Goal: Transaction & Acquisition: Download file/media

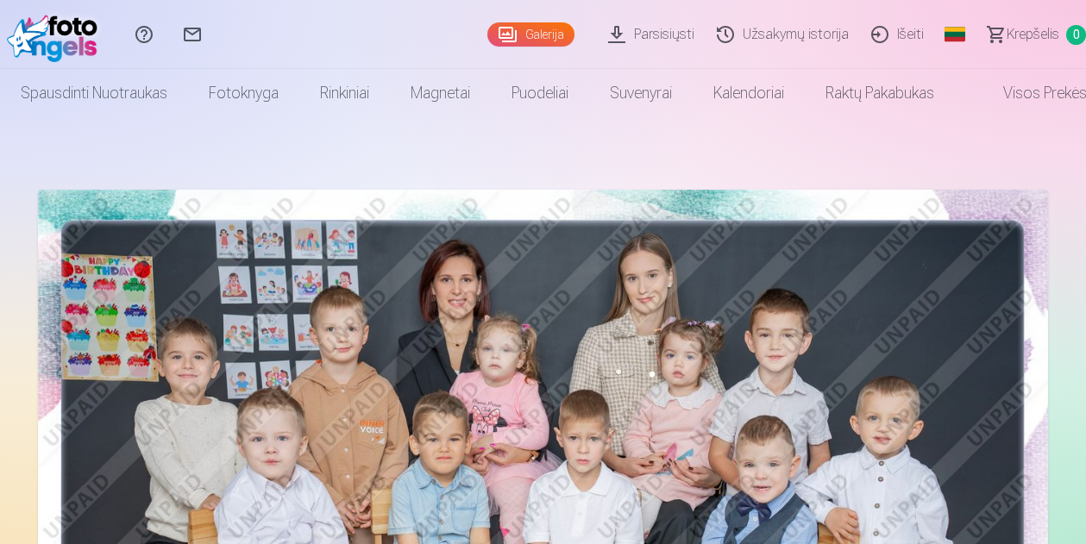
click at [677, 31] on link "Parsisiųsti" at bounding box center [653, 34] width 109 height 69
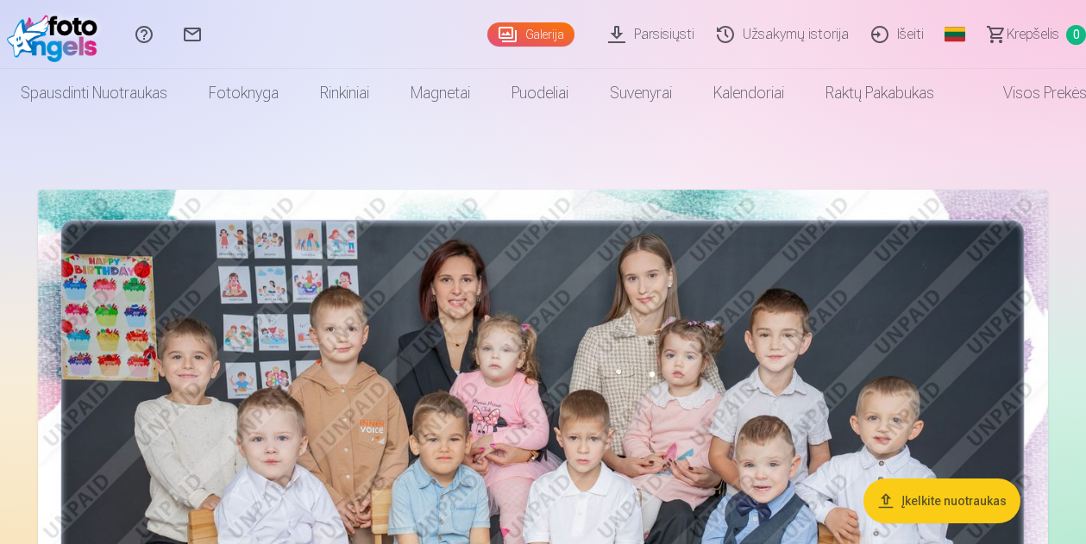
click at [681, 24] on link "Parsisiųsti" at bounding box center [653, 34] width 109 height 69
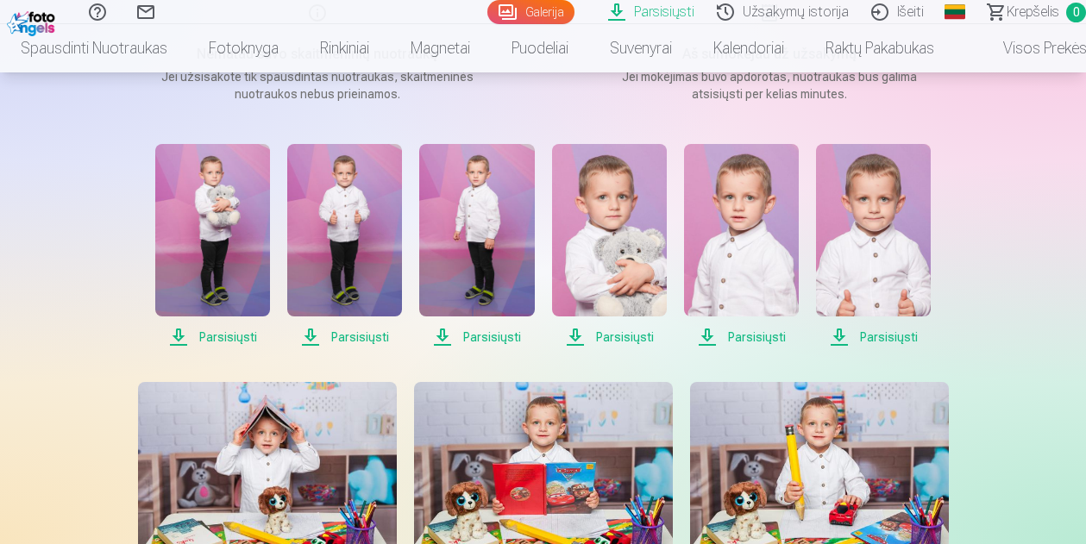
scroll to position [231, 0]
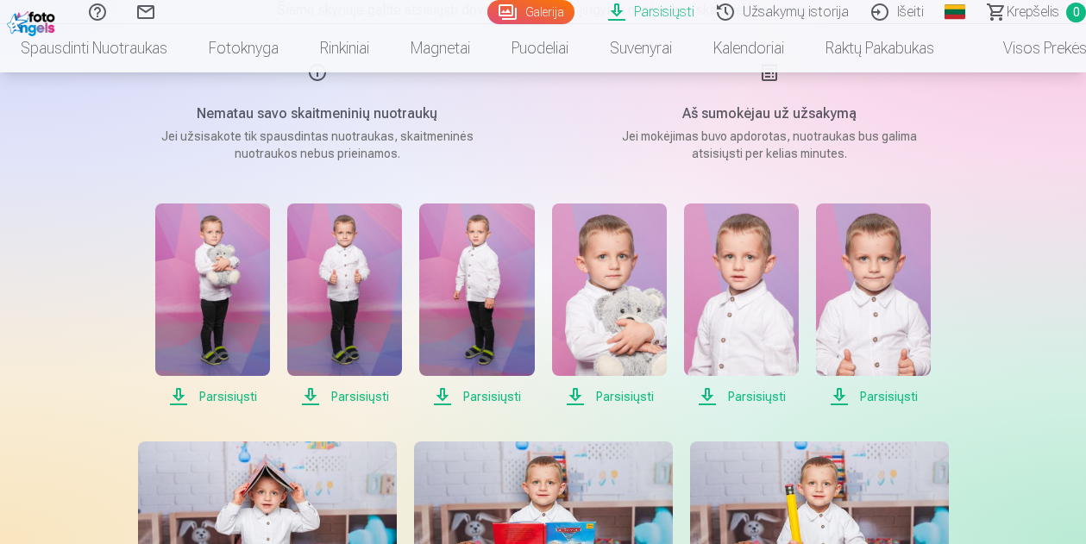
click at [210, 386] on span "Parsisiųsti" at bounding box center [212, 396] width 115 height 21
click at [353, 390] on span "Parsisiųsti" at bounding box center [344, 396] width 115 height 21
click at [454, 392] on span "Parsisiųsti" at bounding box center [476, 396] width 115 height 21
click at [623, 397] on span "Parsisiųsti" at bounding box center [609, 396] width 115 height 21
click at [742, 398] on span "Parsisiųsti" at bounding box center [741, 396] width 115 height 21
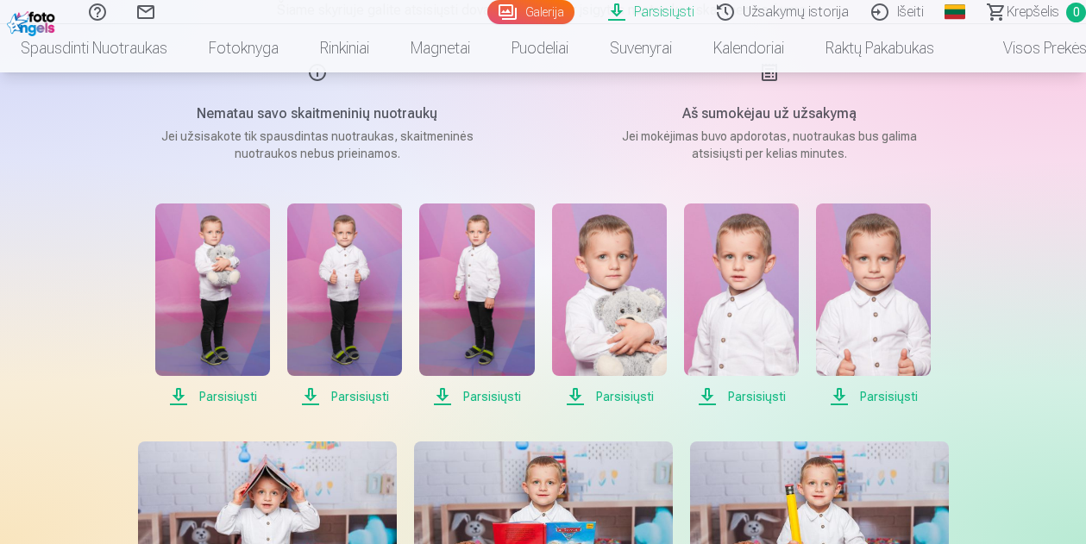
click at [865, 397] on span "Parsisiųsti" at bounding box center [873, 396] width 115 height 21
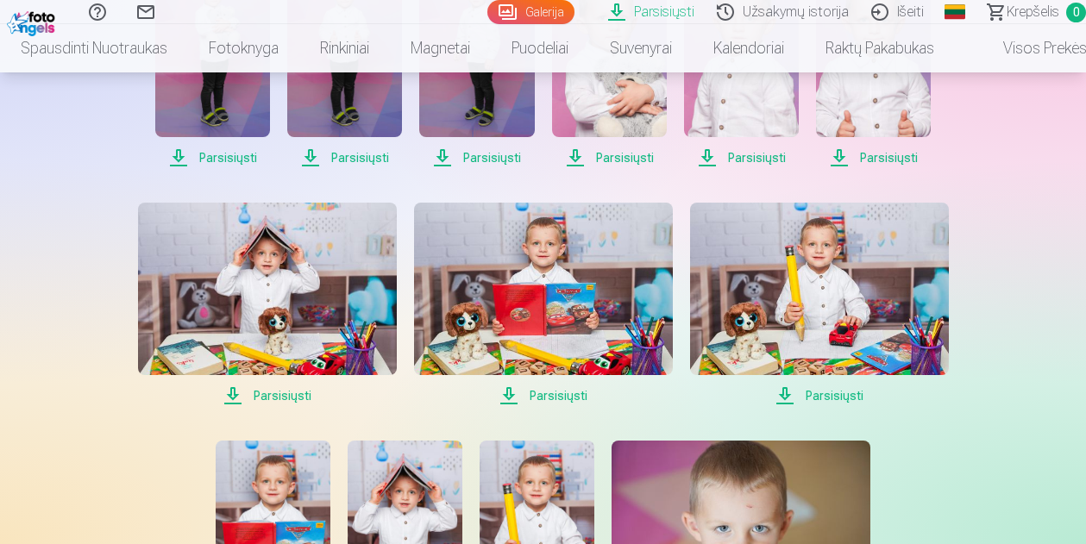
scroll to position [478, 0]
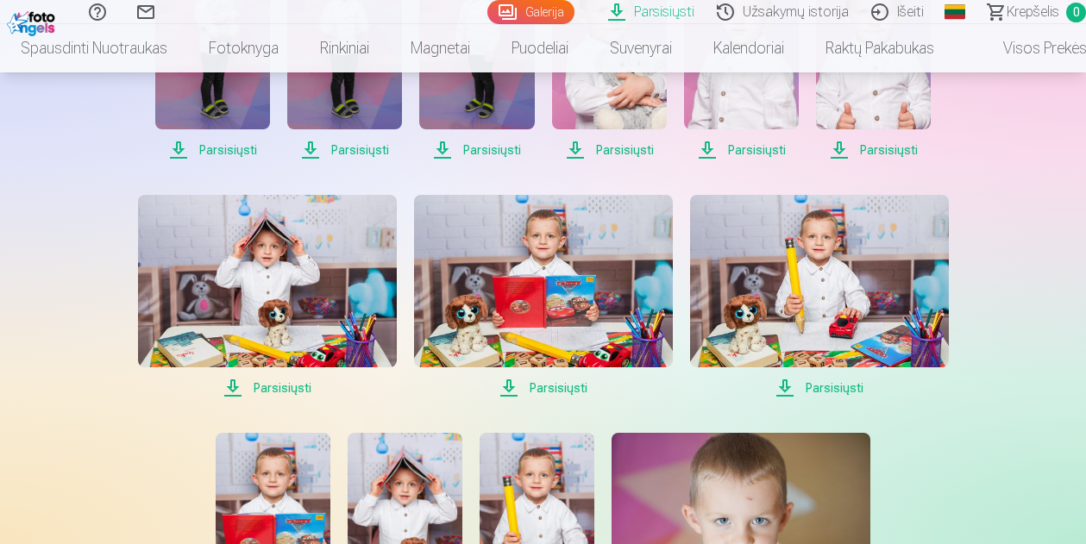
click at [292, 392] on span "Parsisiųsti" at bounding box center [267, 388] width 259 height 21
click at [572, 390] on span "Parsisiųsti" at bounding box center [543, 388] width 259 height 21
click at [836, 394] on span "Parsisiųsti" at bounding box center [819, 388] width 259 height 21
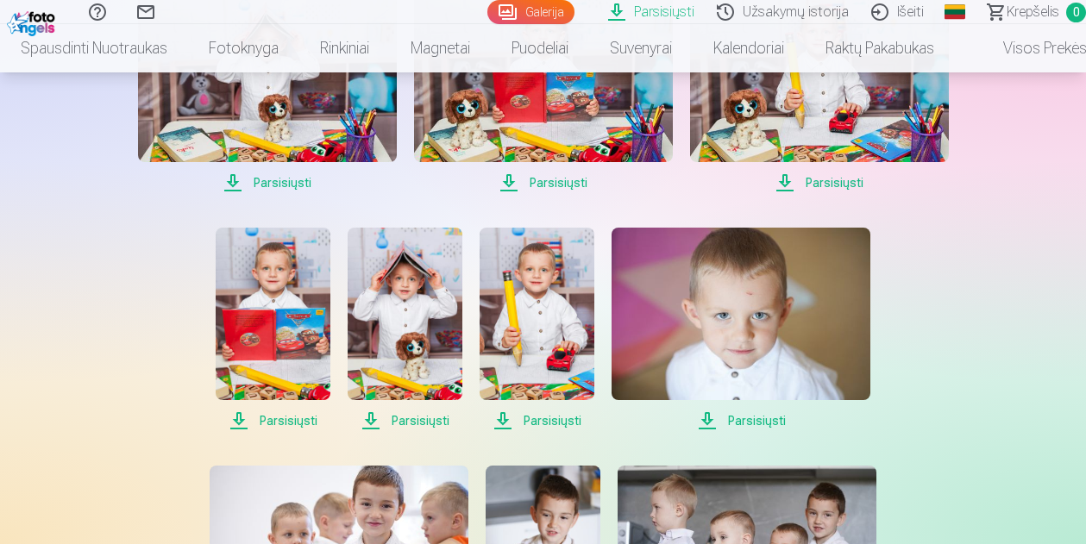
scroll to position [692, 0]
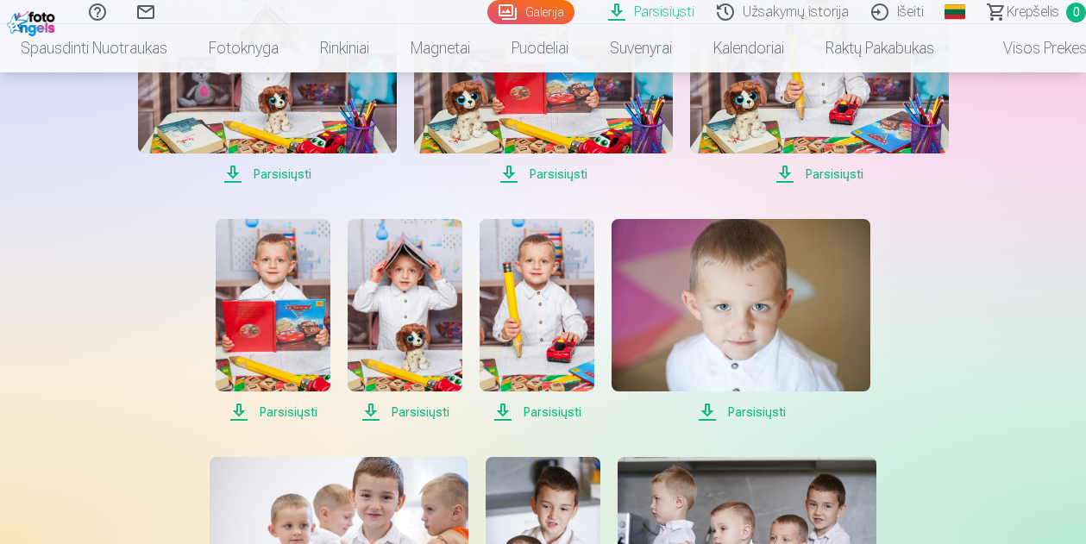
click at [267, 411] on span "Parsisiųsti" at bounding box center [273, 412] width 115 height 21
click at [425, 412] on span "Parsisiųsti" at bounding box center [405, 412] width 115 height 21
click at [521, 415] on span "Parsisiųsti" at bounding box center [537, 412] width 115 height 21
click at [740, 409] on span "Parsisiųsti" at bounding box center [741, 412] width 259 height 21
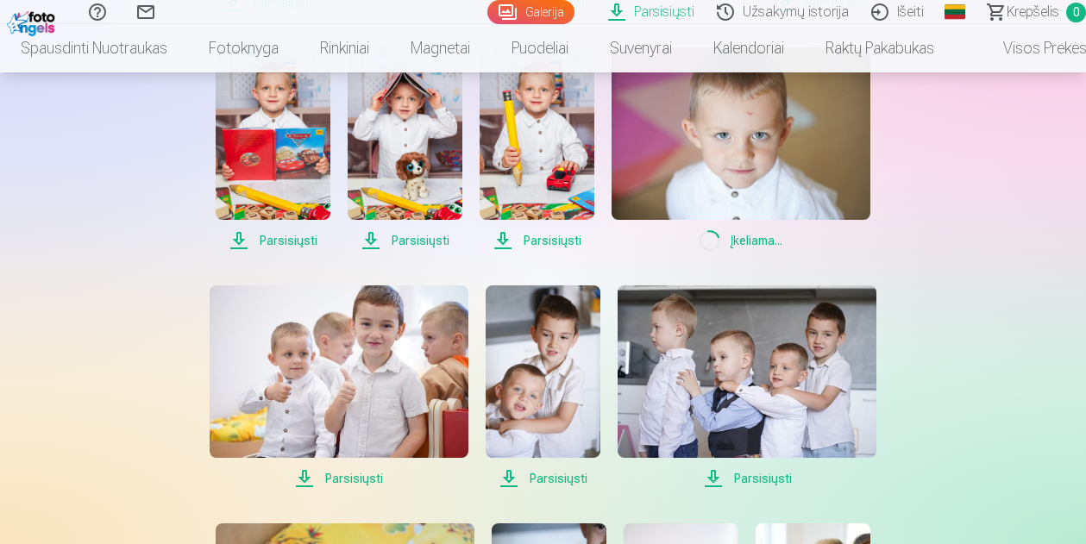
scroll to position [875, 0]
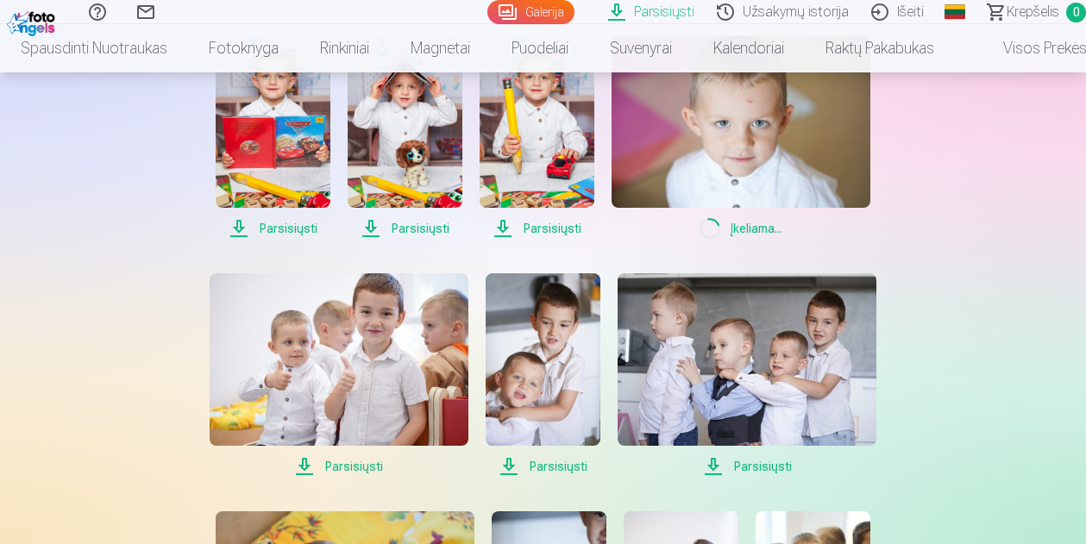
click at [367, 462] on span "Parsisiųsti" at bounding box center [339, 466] width 259 height 21
click at [550, 469] on span "Parsisiųsti" at bounding box center [543, 466] width 115 height 21
click at [779, 462] on span "Parsisiųsti" at bounding box center [747, 466] width 259 height 21
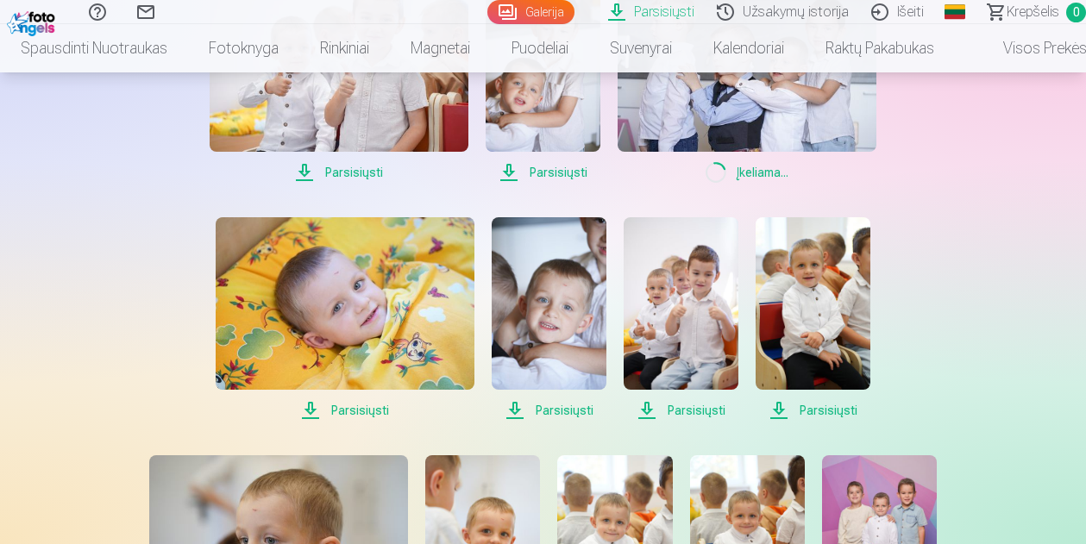
scroll to position [1188, 0]
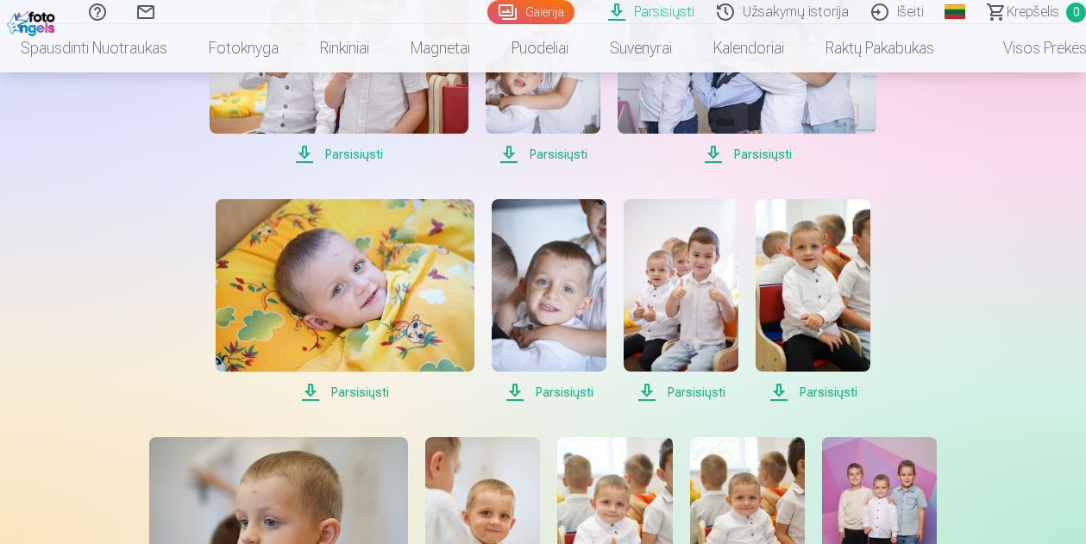
click at [364, 397] on span "Parsisiųsti" at bounding box center [345, 392] width 259 height 21
click at [544, 392] on span "Parsisiųsti" at bounding box center [549, 392] width 115 height 21
click at [676, 390] on span "Parsisiųsti" at bounding box center [681, 392] width 115 height 21
click at [829, 398] on span "Parsisiųsti" at bounding box center [813, 392] width 115 height 21
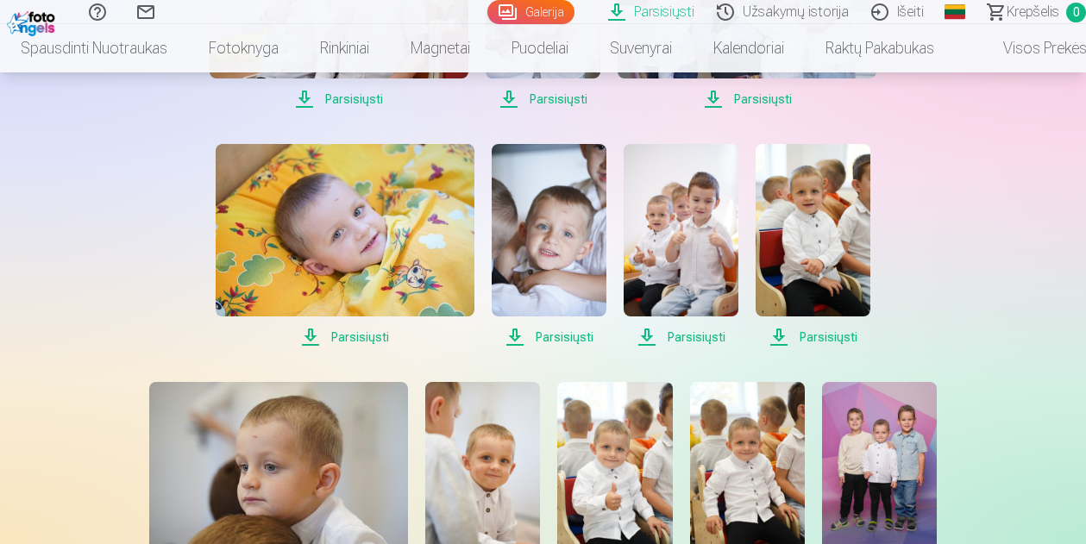
scroll to position [1408, 0]
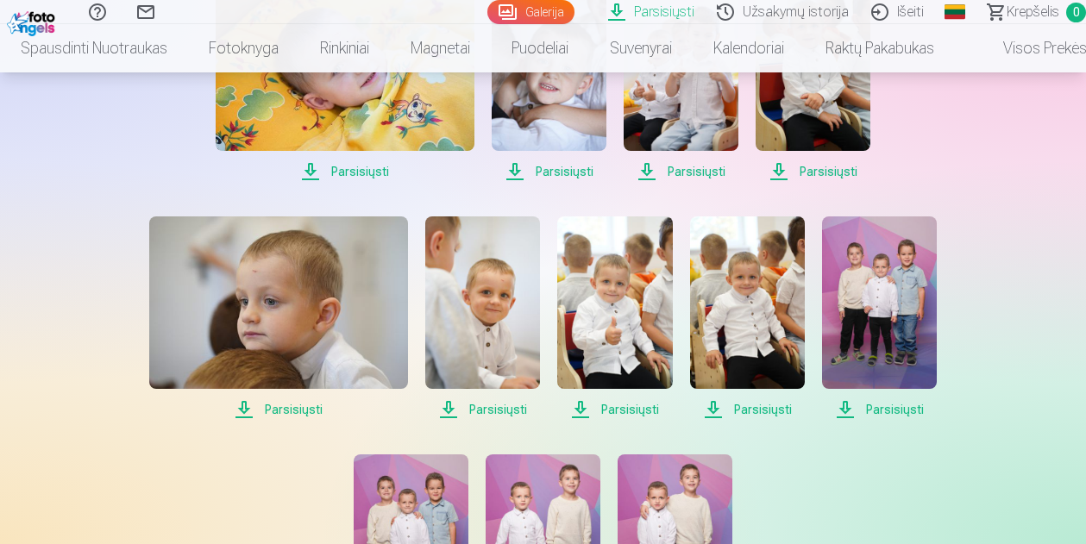
click at [275, 413] on span "Parsisiųsti" at bounding box center [278, 409] width 259 height 21
click at [477, 403] on span "Parsisiųsti" at bounding box center [482, 409] width 115 height 21
click at [618, 409] on span "Parsisiųsti" at bounding box center [614, 409] width 115 height 21
click at [755, 413] on span "Parsisiųsti" at bounding box center [747, 409] width 115 height 21
click at [853, 405] on span "Parsisiųsti" at bounding box center [879, 409] width 115 height 21
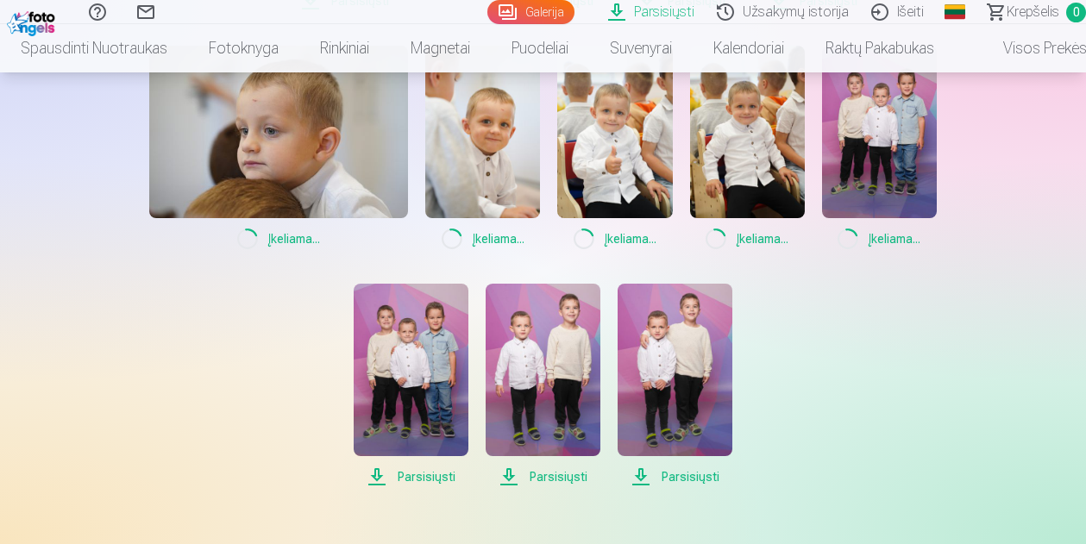
scroll to position [1609, 0]
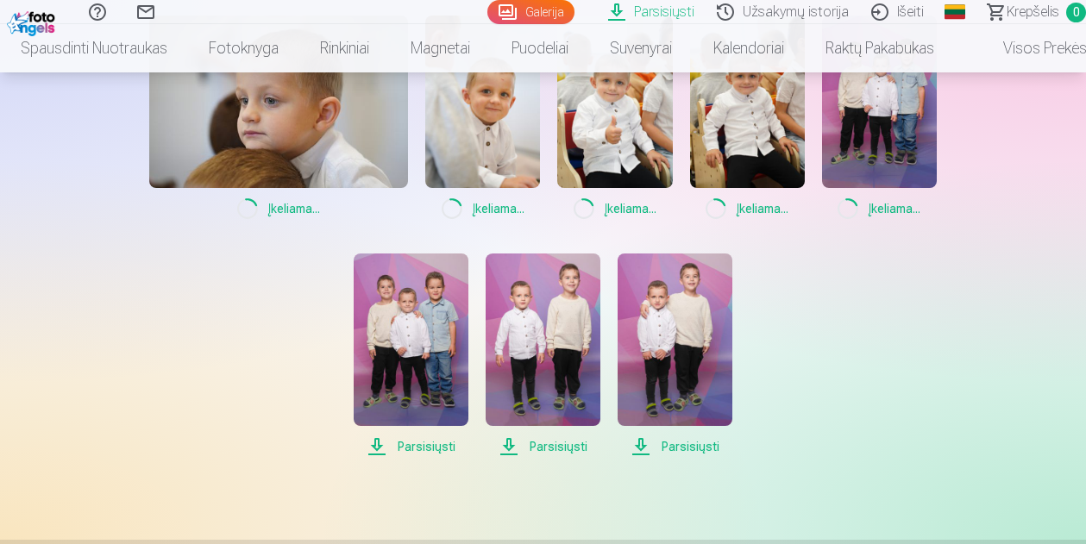
click at [422, 454] on span "Parsisiųsti" at bounding box center [411, 446] width 115 height 21
click at [542, 443] on span "Parsisiųsti" at bounding box center [543, 446] width 115 height 21
click at [694, 449] on span "Parsisiųsti" at bounding box center [675, 446] width 115 height 21
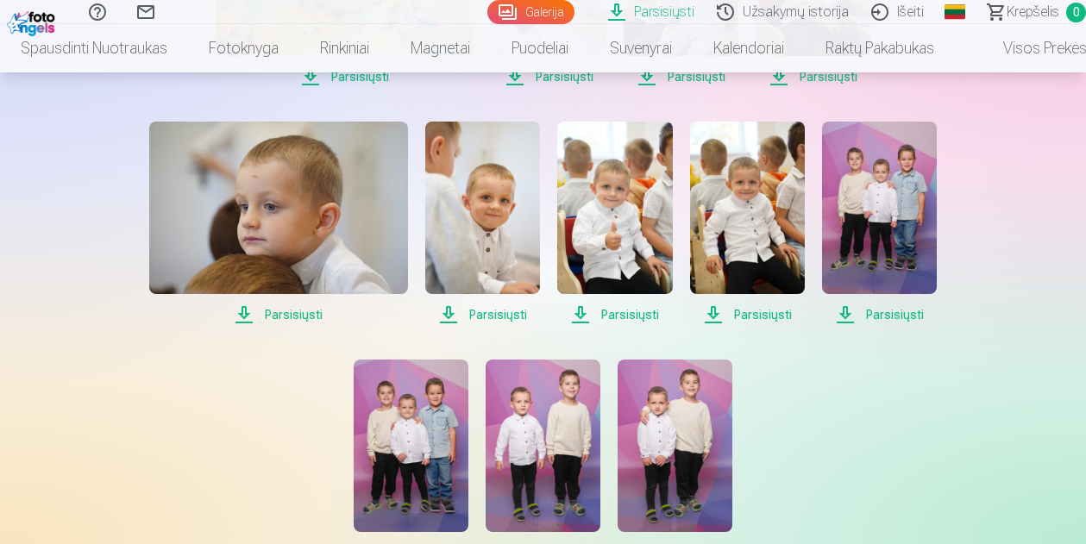
scroll to position [1255, 0]
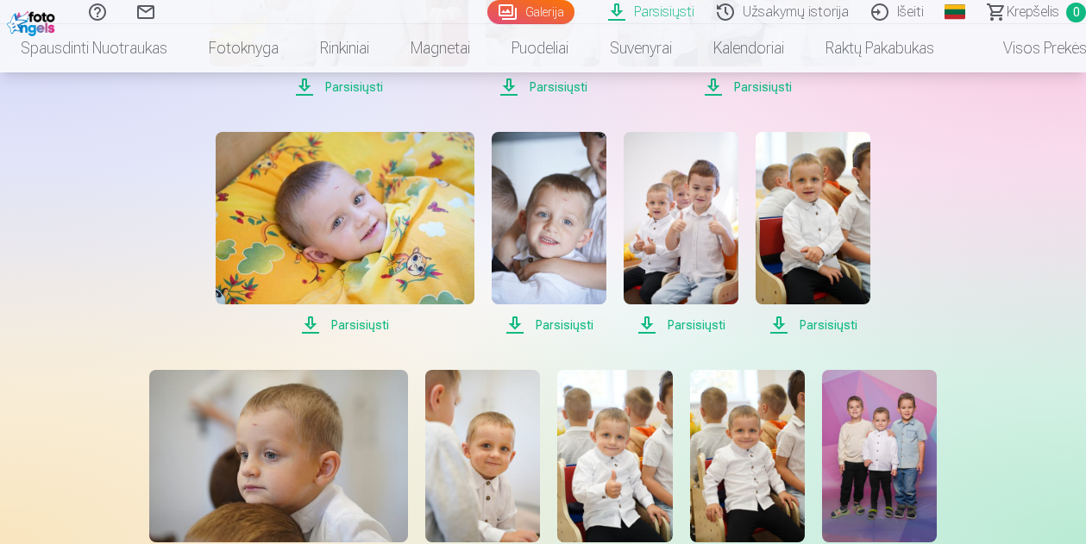
drag, startPoint x: 1067, startPoint y: 285, endPoint x: 1098, endPoint y: 392, distance: 110.5
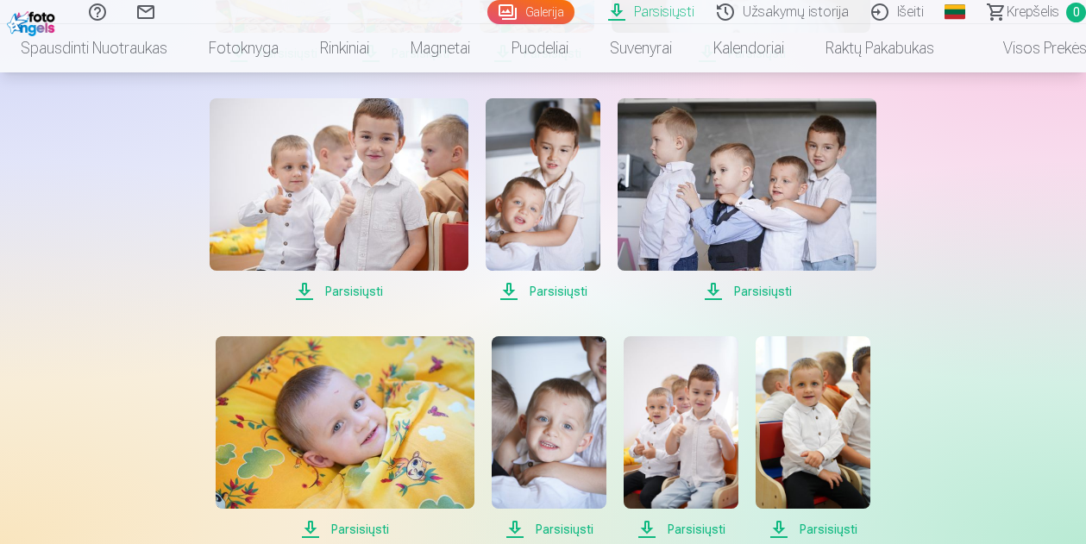
scroll to position [978, 0]
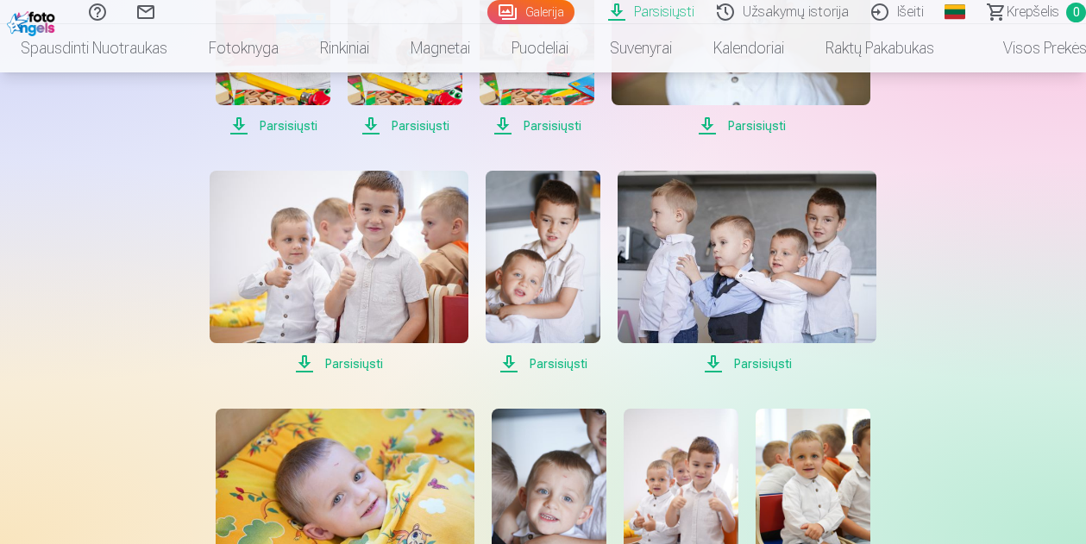
drag, startPoint x: 1082, startPoint y: 235, endPoint x: 1068, endPoint y: 260, distance: 28.3
click at [1083, 235] on div "Pagalbos centras Susisiekite su mumis Galerija Parsisiųsti Užsakymų istorija Iš…" at bounding box center [543, 334] width 1086 height 2624
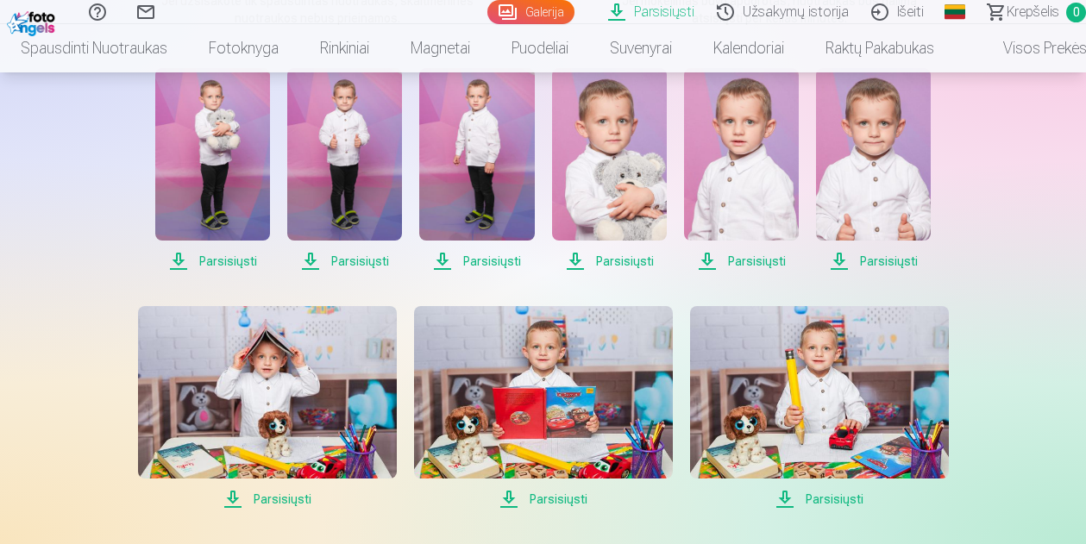
scroll to position [359, 0]
